Goal: Answer question/provide support: Share knowledge or assist other users

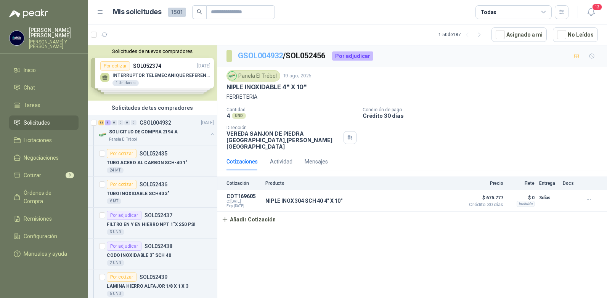
click at [272, 53] on link "GSOL004932" at bounding box center [260, 55] width 45 height 9
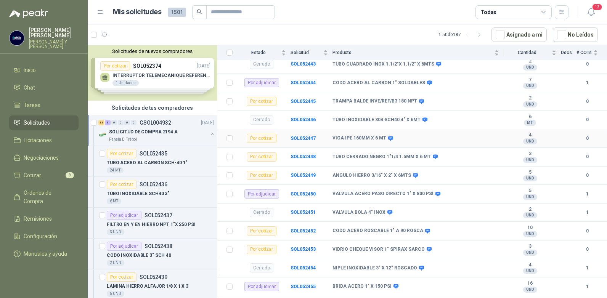
scroll to position [254, 0]
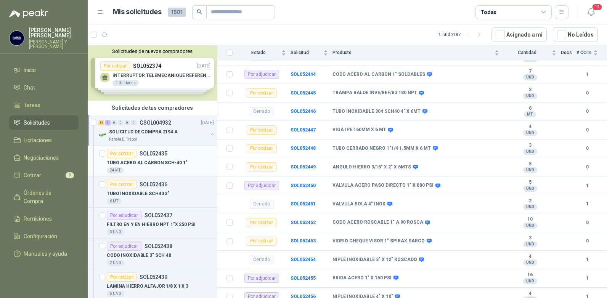
click at [151, 154] on p "SOL052435" at bounding box center [154, 153] width 28 height 5
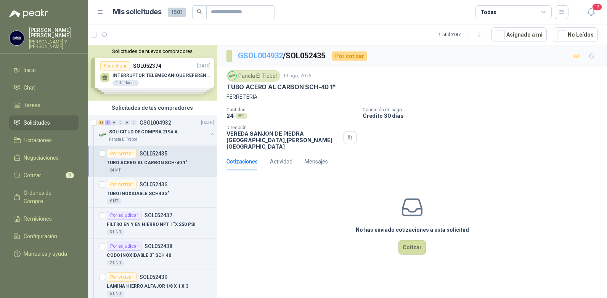
click at [269, 52] on link "GSOL004932" at bounding box center [260, 55] width 45 height 9
click at [45, 119] on span "Solicitudes" at bounding box center [37, 123] width 26 height 8
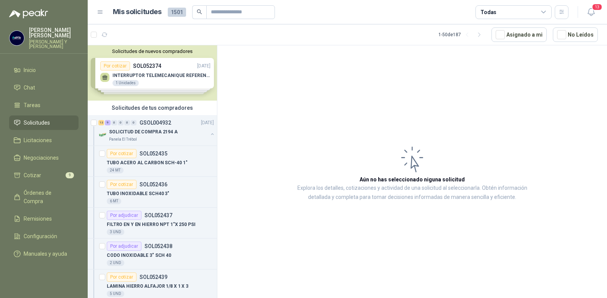
click at [39, 119] on span "Solicitudes" at bounding box center [37, 123] width 26 height 8
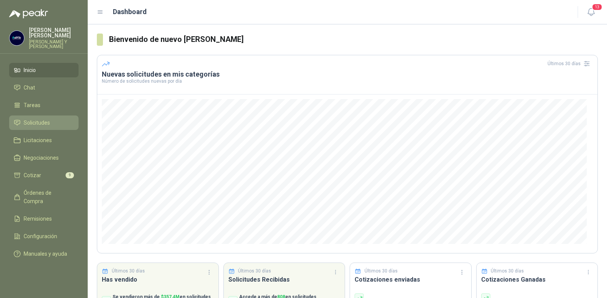
click at [39, 119] on span "Solicitudes" at bounding box center [37, 123] width 26 height 8
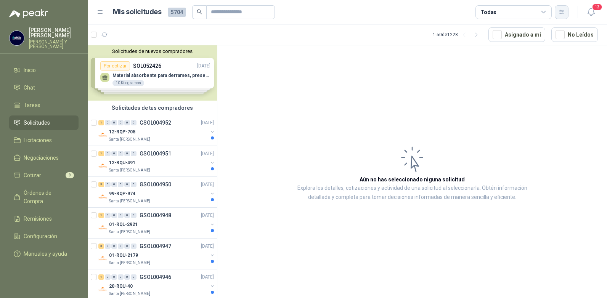
click at [563, 13] on icon "button" at bounding box center [562, 12] width 6 height 6
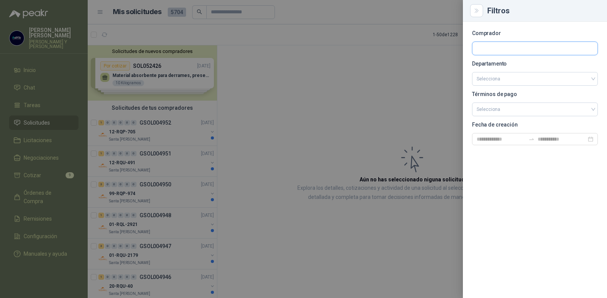
click at [489, 48] on input "text" at bounding box center [535, 48] width 125 height 13
type input "******"
click at [503, 66] on p "Panela El Trébol" at bounding box center [535, 65] width 91 height 5
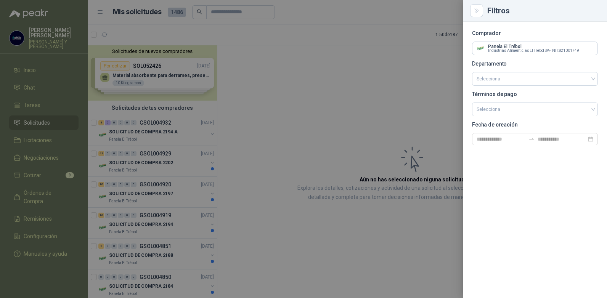
click at [391, 82] on div at bounding box center [303, 149] width 607 height 298
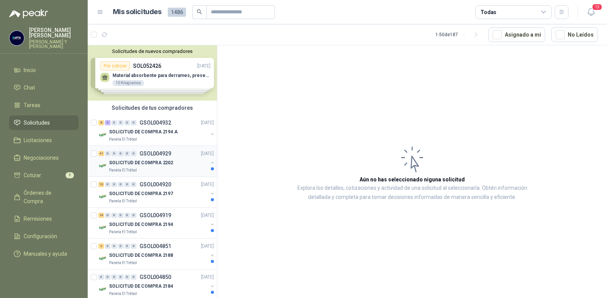
click at [159, 154] on p "GSOL004929" at bounding box center [156, 153] width 32 height 5
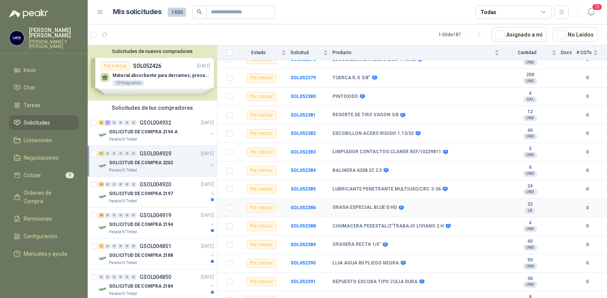
scroll to position [153, 0]
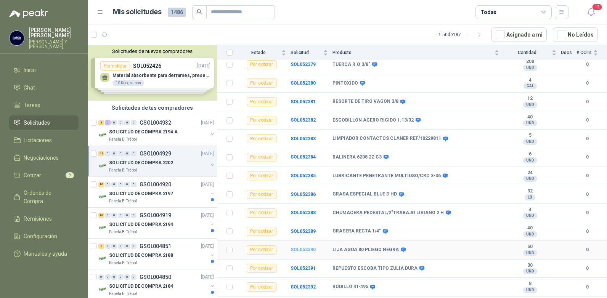
click at [303, 247] on b "SOL052390" at bounding box center [303, 249] width 25 height 5
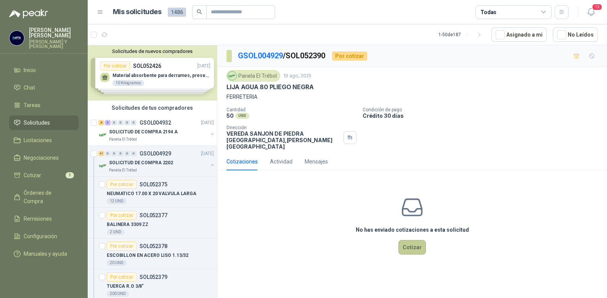
click at [414, 243] on button "Cotizar" at bounding box center [412, 247] width 27 height 14
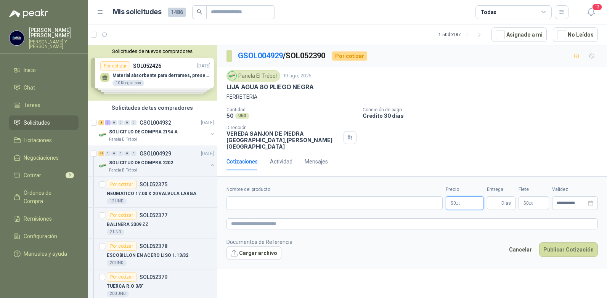
click at [464, 198] on p "$ 0 ,00" at bounding box center [465, 203] width 38 height 14
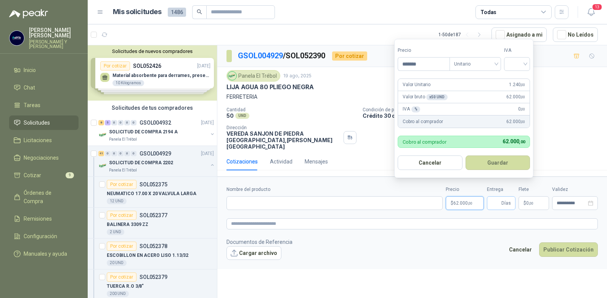
type input "*******"
click at [498, 197] on input "Entrega" at bounding box center [496, 203] width 8 height 13
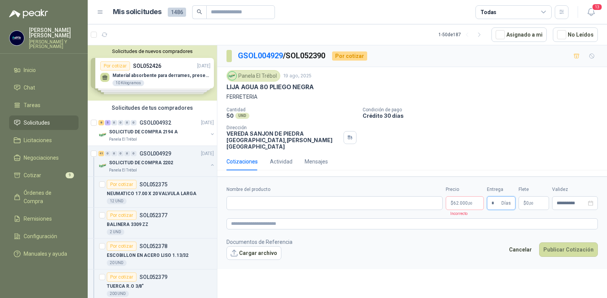
type input "*"
click at [452, 196] on p "$ 62.000 ,00" at bounding box center [465, 203] width 38 height 14
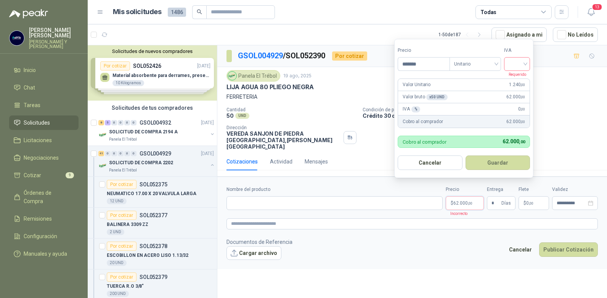
click at [526, 61] on input "search" at bounding box center [517, 63] width 17 height 11
click at [512, 77] on div "19%" at bounding box center [518, 80] width 23 height 12
click at [301, 200] on input "Nombre del producto" at bounding box center [335, 203] width 216 height 14
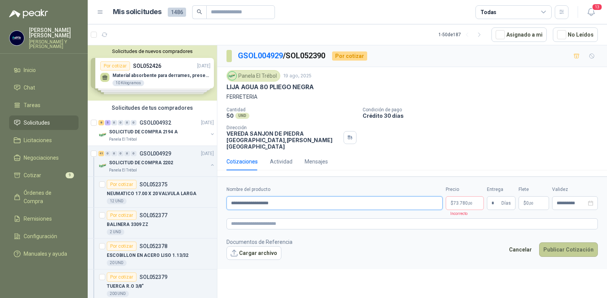
type input "**********"
click at [555, 243] on button "Publicar Cotización" at bounding box center [568, 250] width 59 height 14
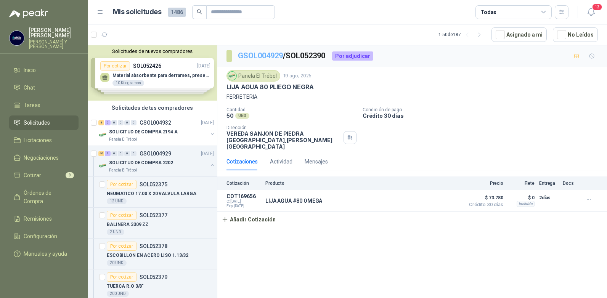
click at [269, 55] on link "GSOL004929" at bounding box center [260, 55] width 45 height 9
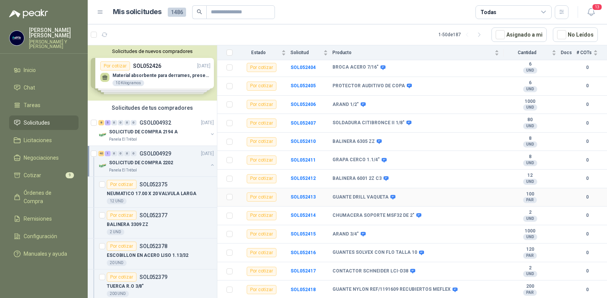
scroll to position [607, 0]
